Goal: Task Accomplishment & Management: Manage account settings

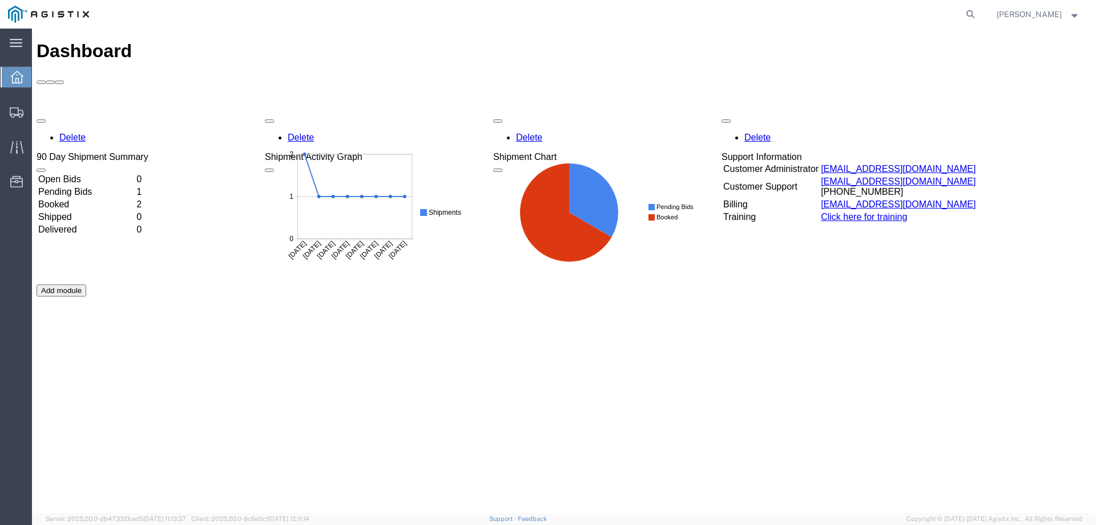
click at [88, 199] on td "Booked" at bounding box center [86, 204] width 97 height 11
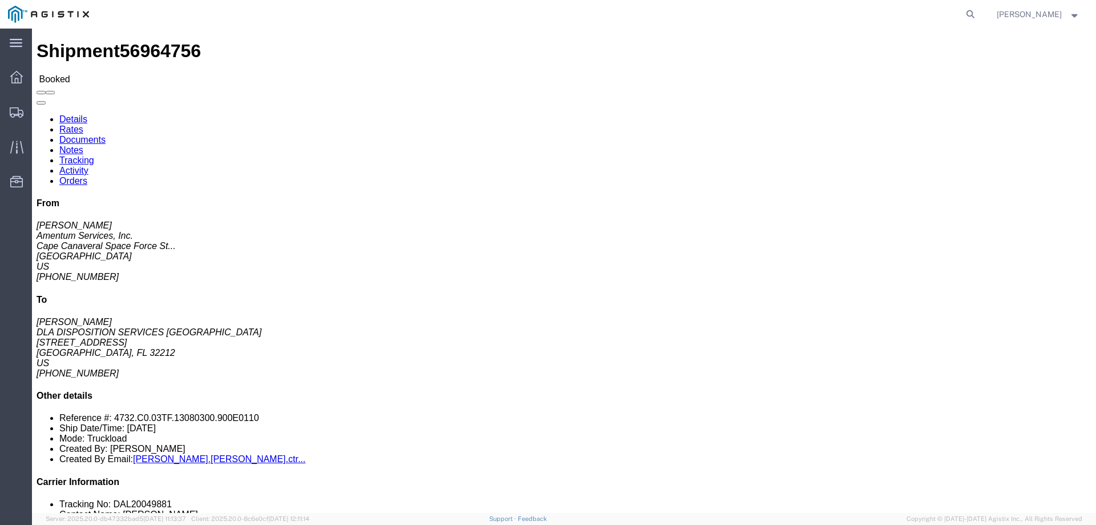
click link "Tracking"
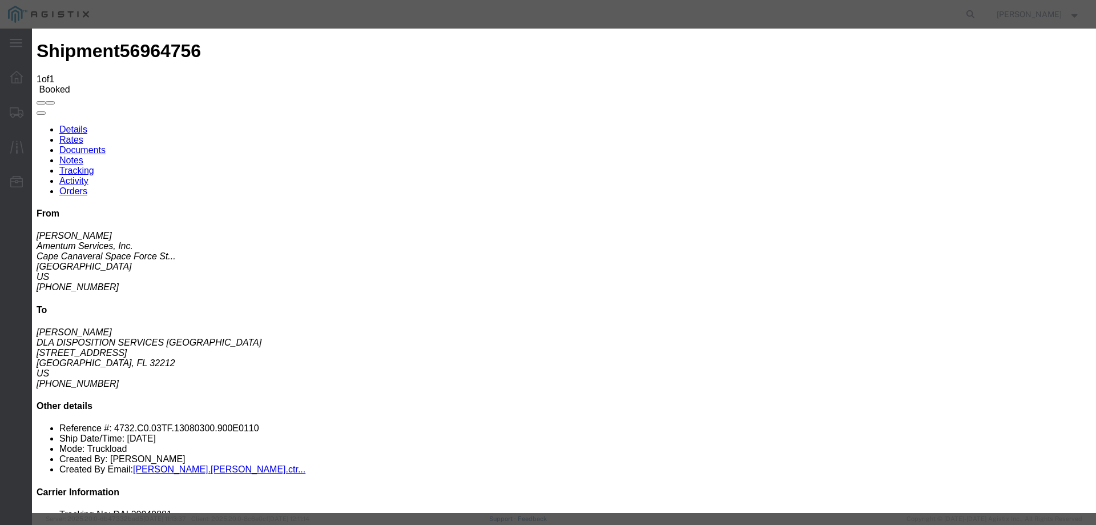
type input "[DATE]"
type input "6:43 AM"
select select "ARVPULOC"
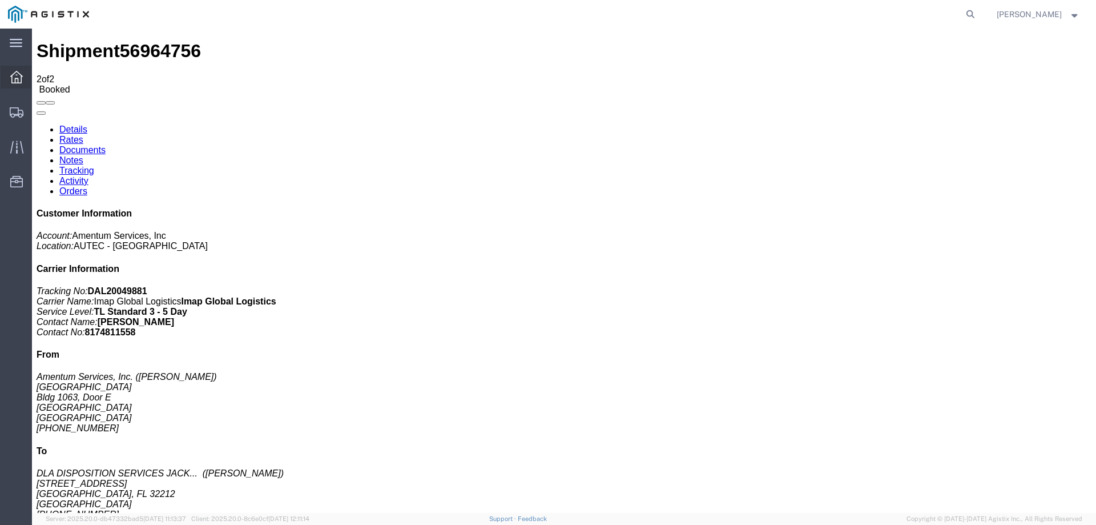
click at [18, 79] on icon at bounding box center [16, 77] width 13 height 13
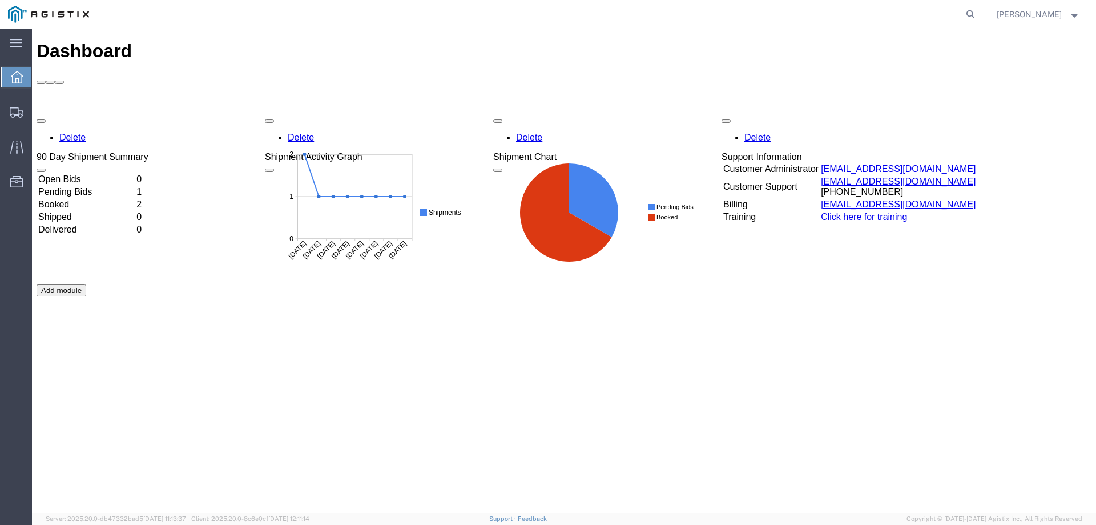
click at [82, 199] on td "Booked" at bounding box center [86, 204] width 97 height 11
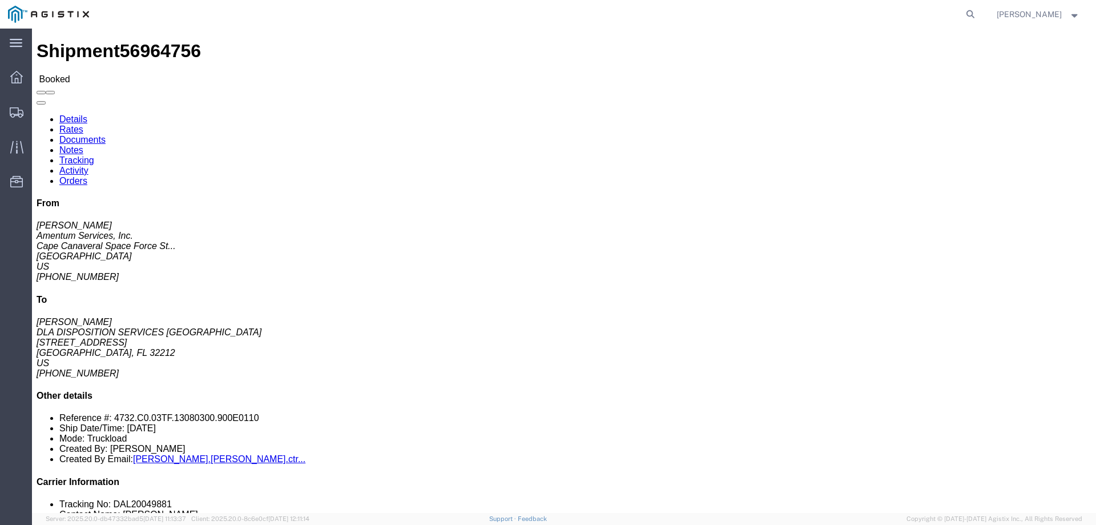
click link "Tracking"
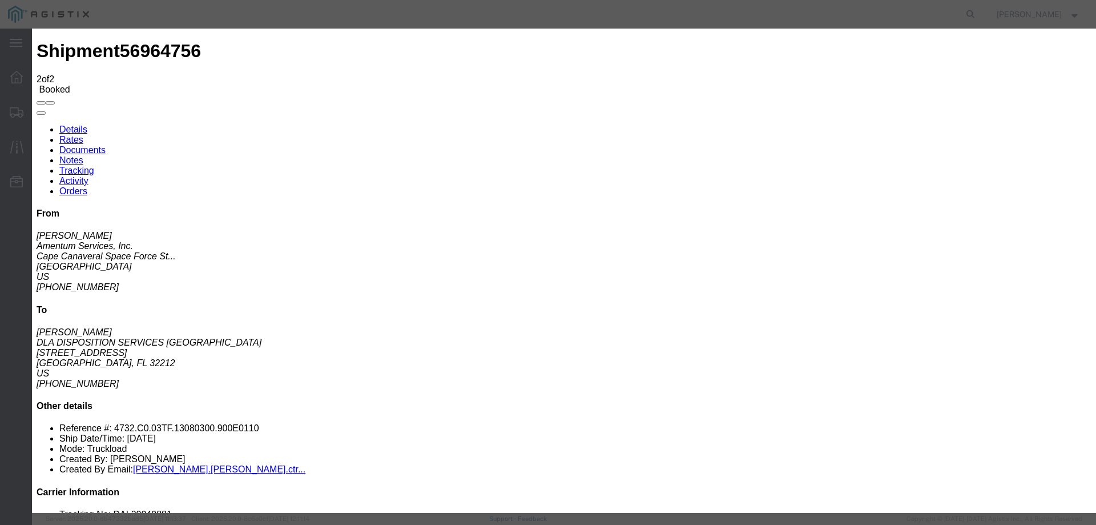
type input "[DATE]"
type input "8:35 AM"
select select "LOADED"
